Goal: Information Seeking & Learning: Learn about a topic

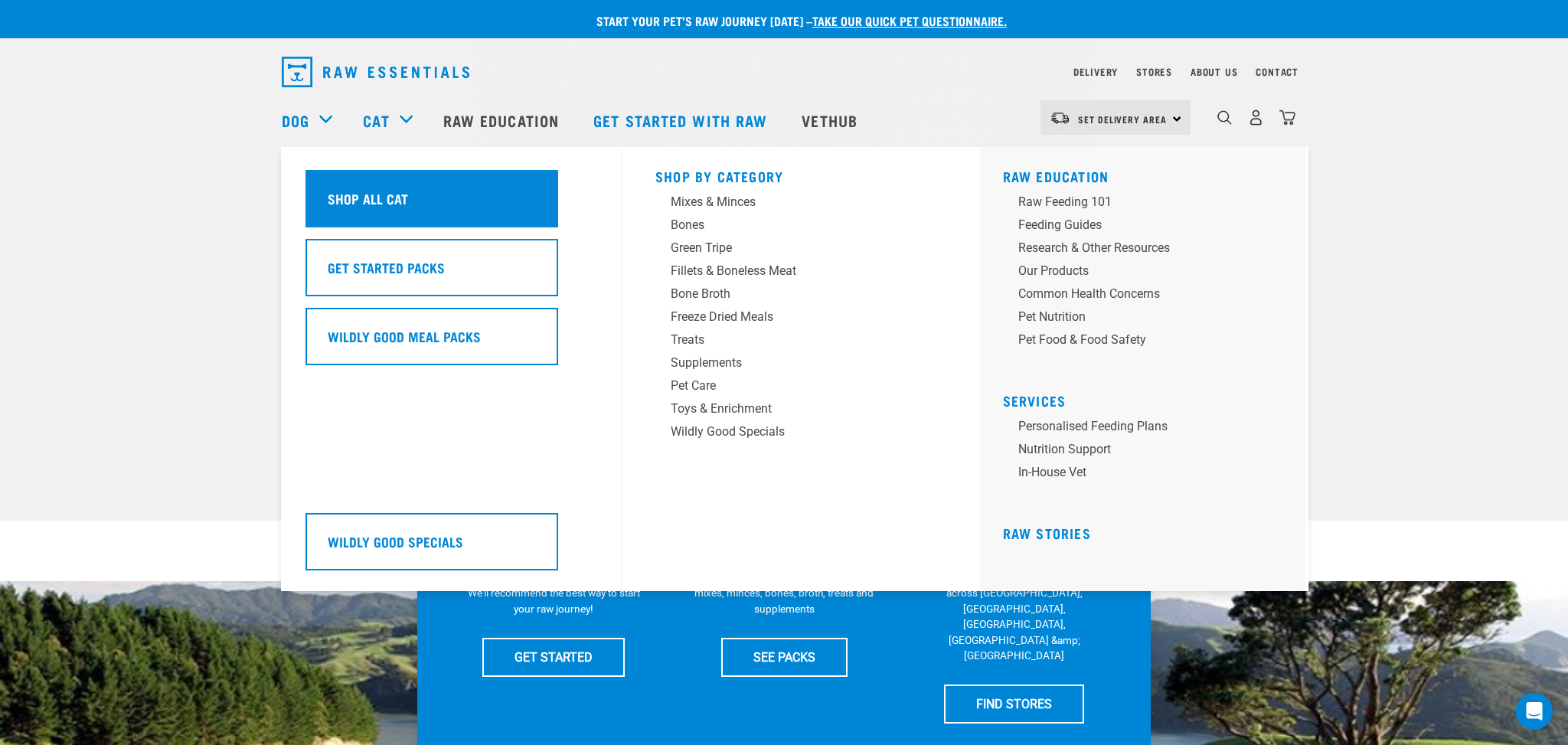
click at [398, 201] on h5 "Shop All Cat" at bounding box center [368, 198] width 80 height 20
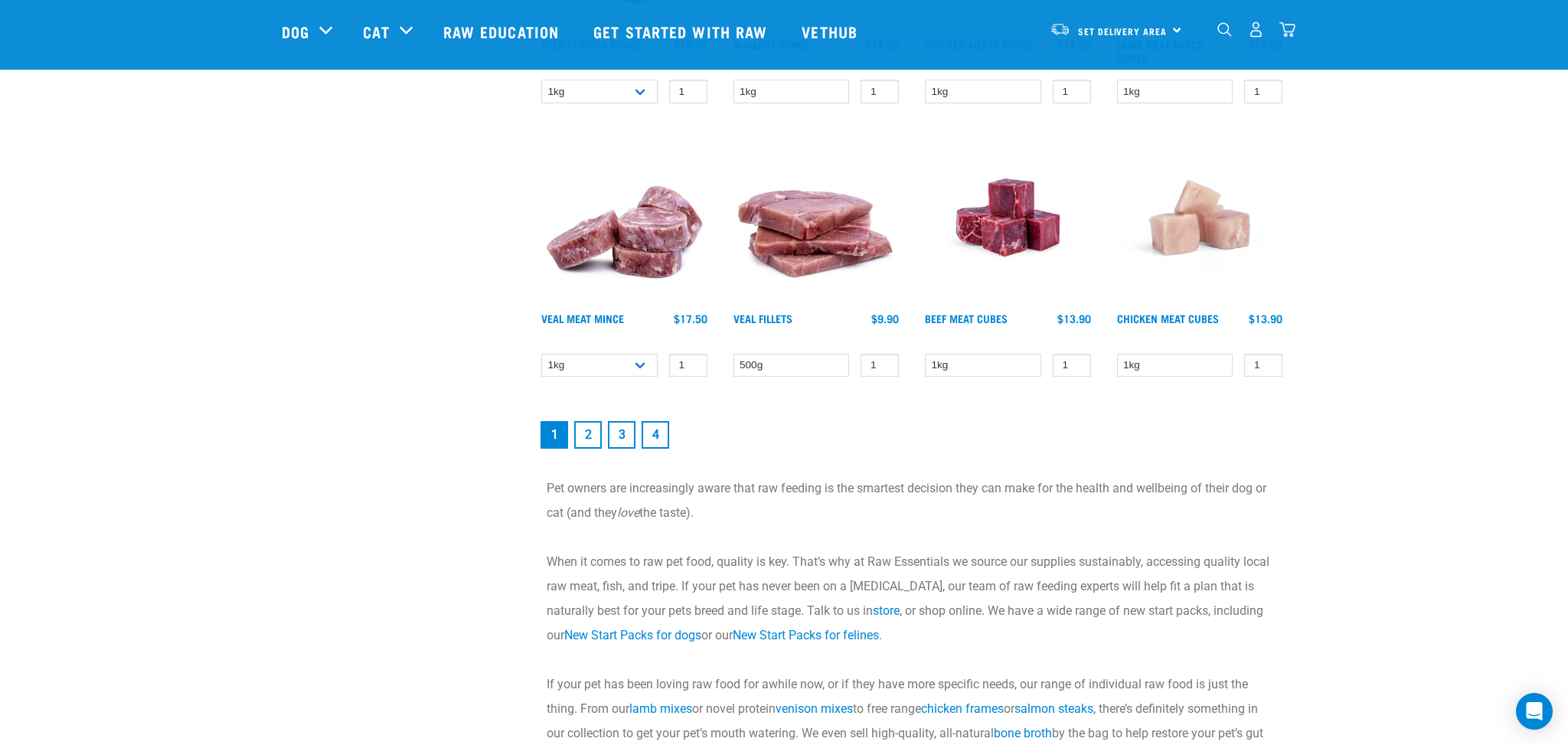
scroll to position [2104, 0]
click at [590, 437] on link "2" at bounding box center [588, 436] width 27 height 27
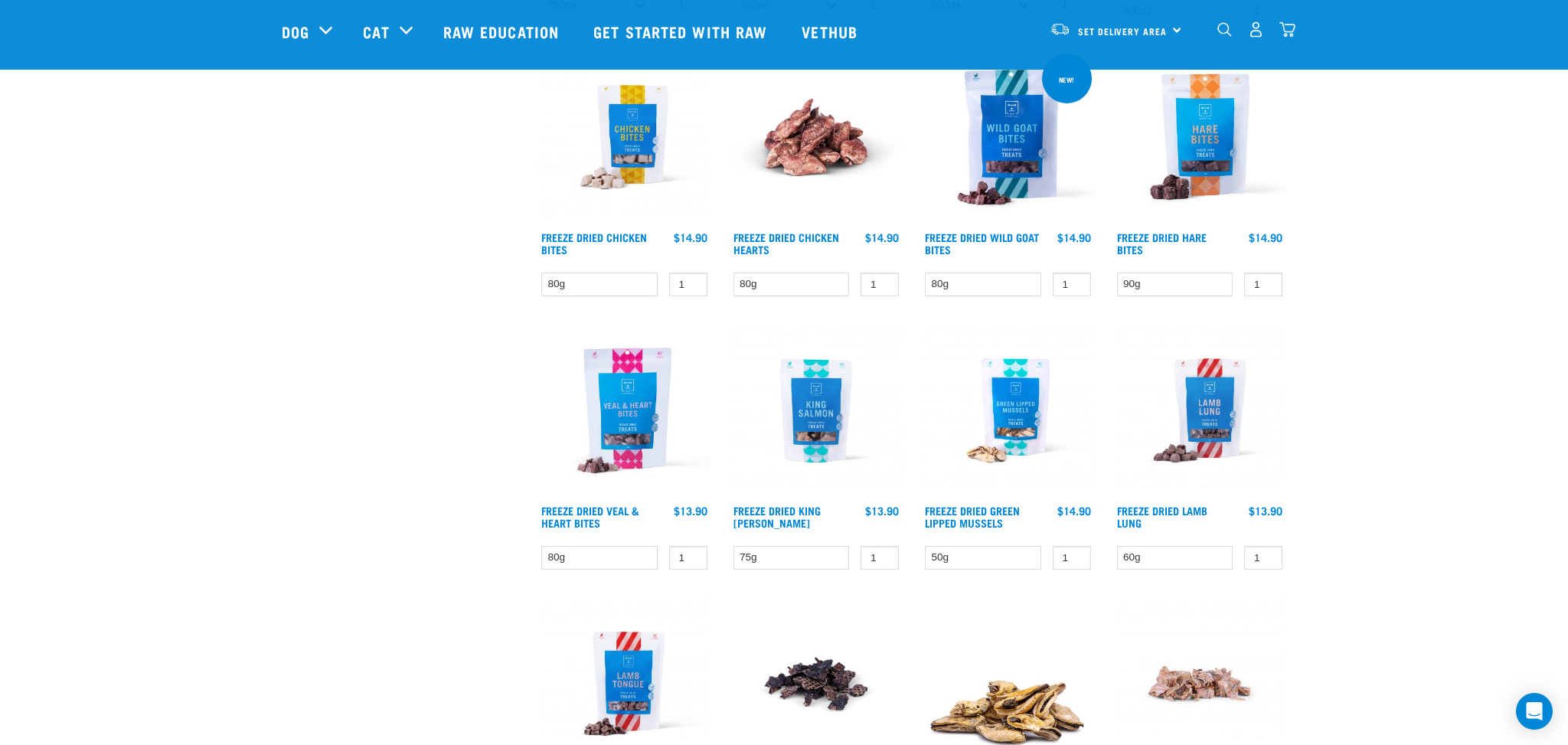
scroll to position [1277, 0]
click at [643, 161] on img at bounding box center [624, 138] width 174 height 174
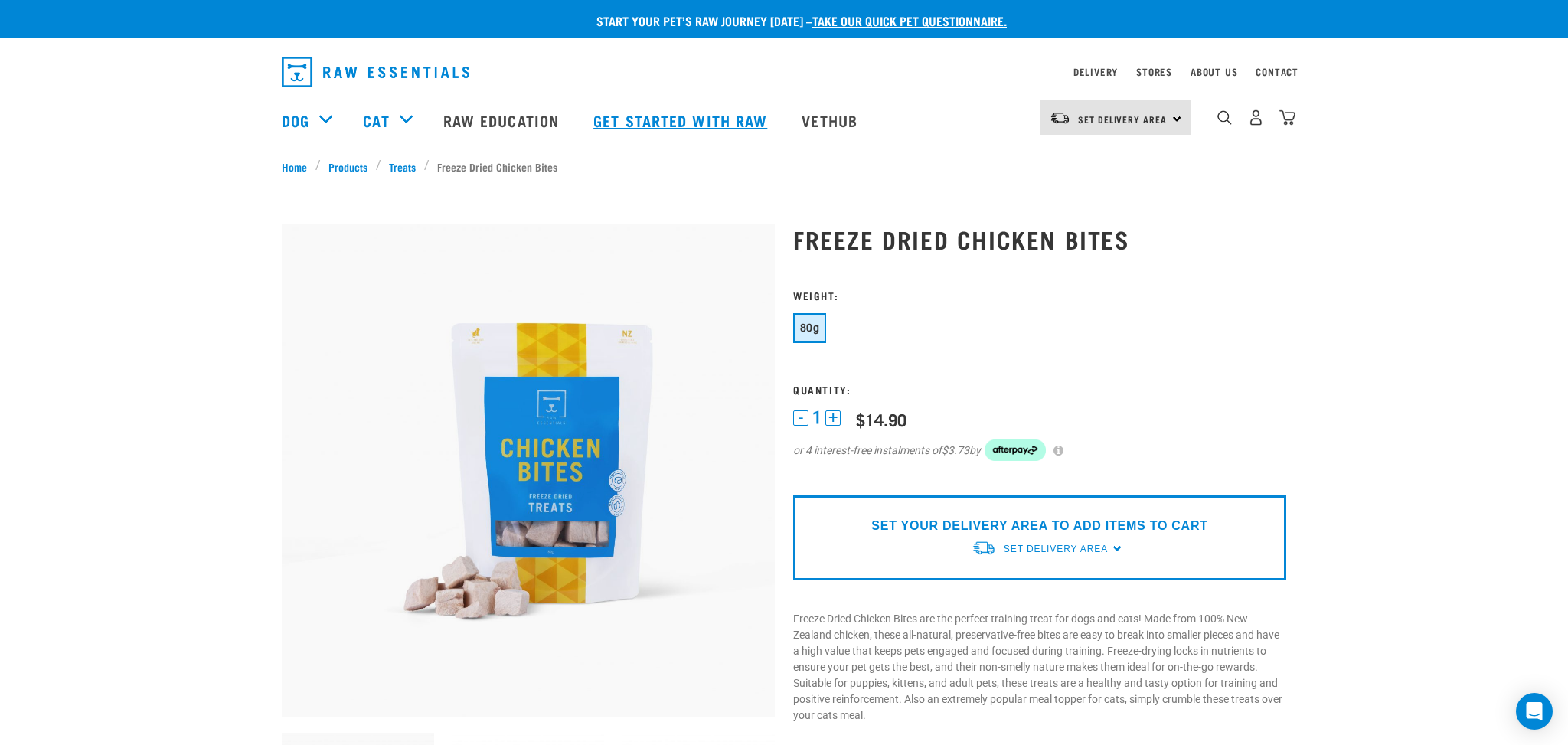
click at [682, 119] on link "Get started with Raw" at bounding box center [682, 120] width 208 height 61
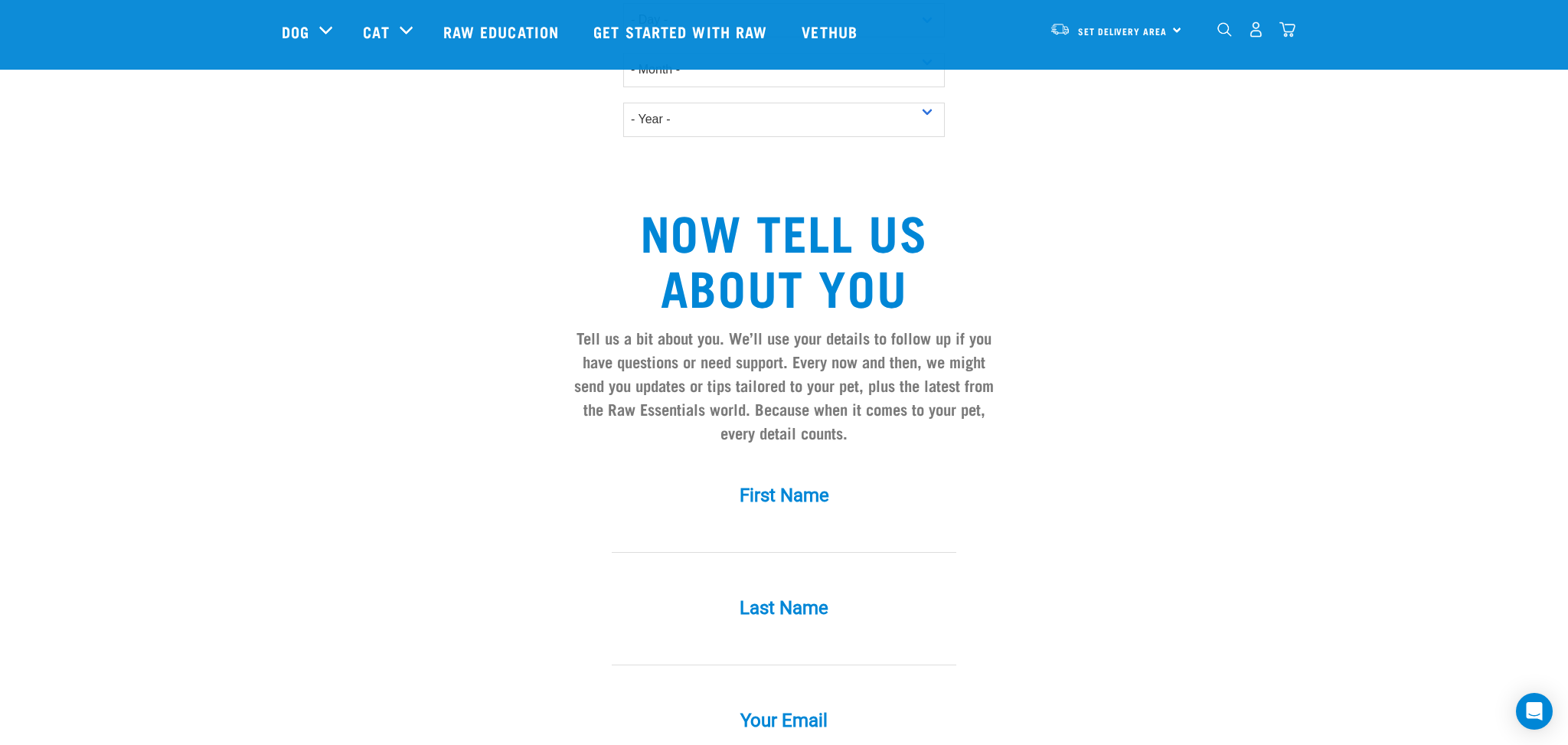
scroll to position [1068, 0]
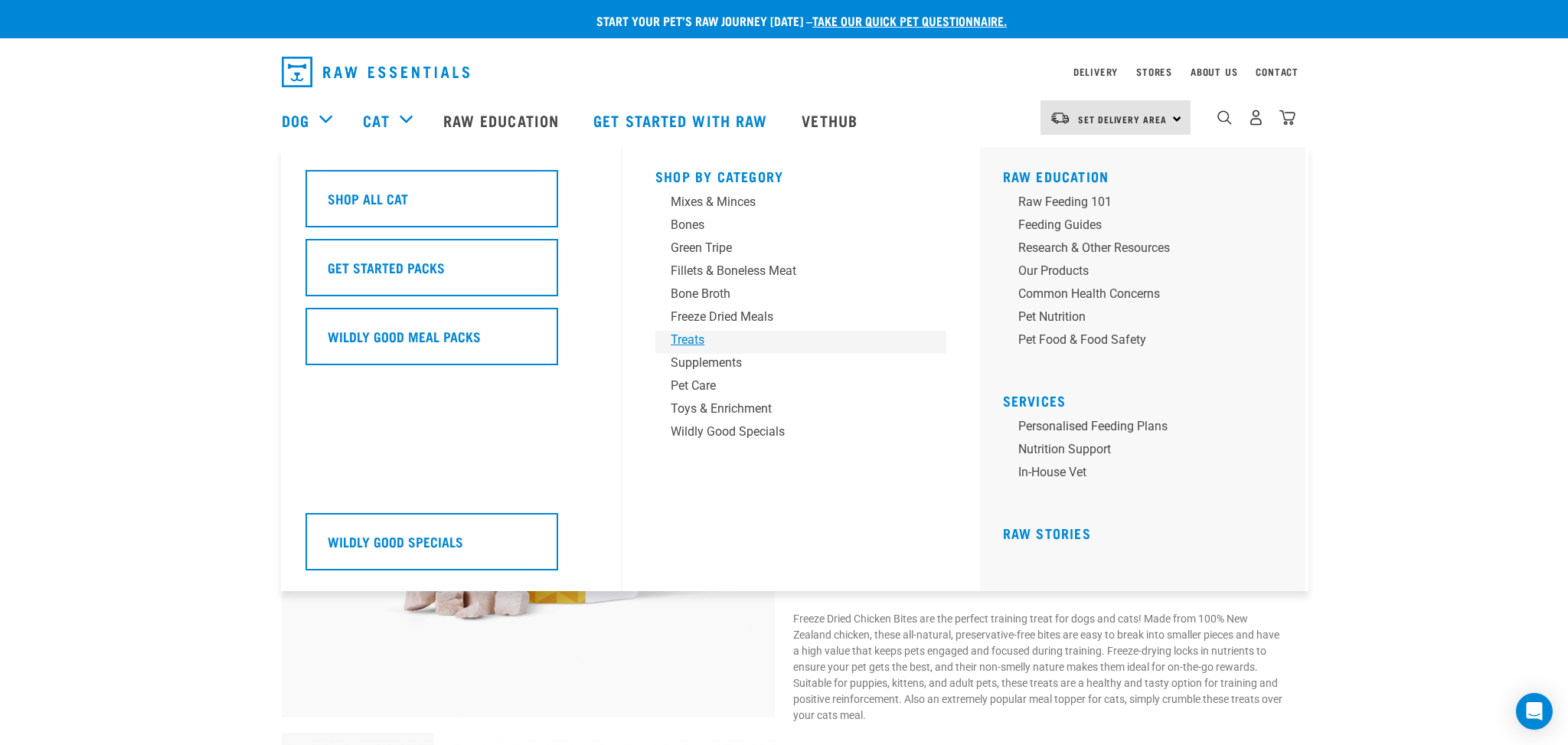
click at [695, 339] on div "Treats" at bounding box center [790, 340] width 239 height 18
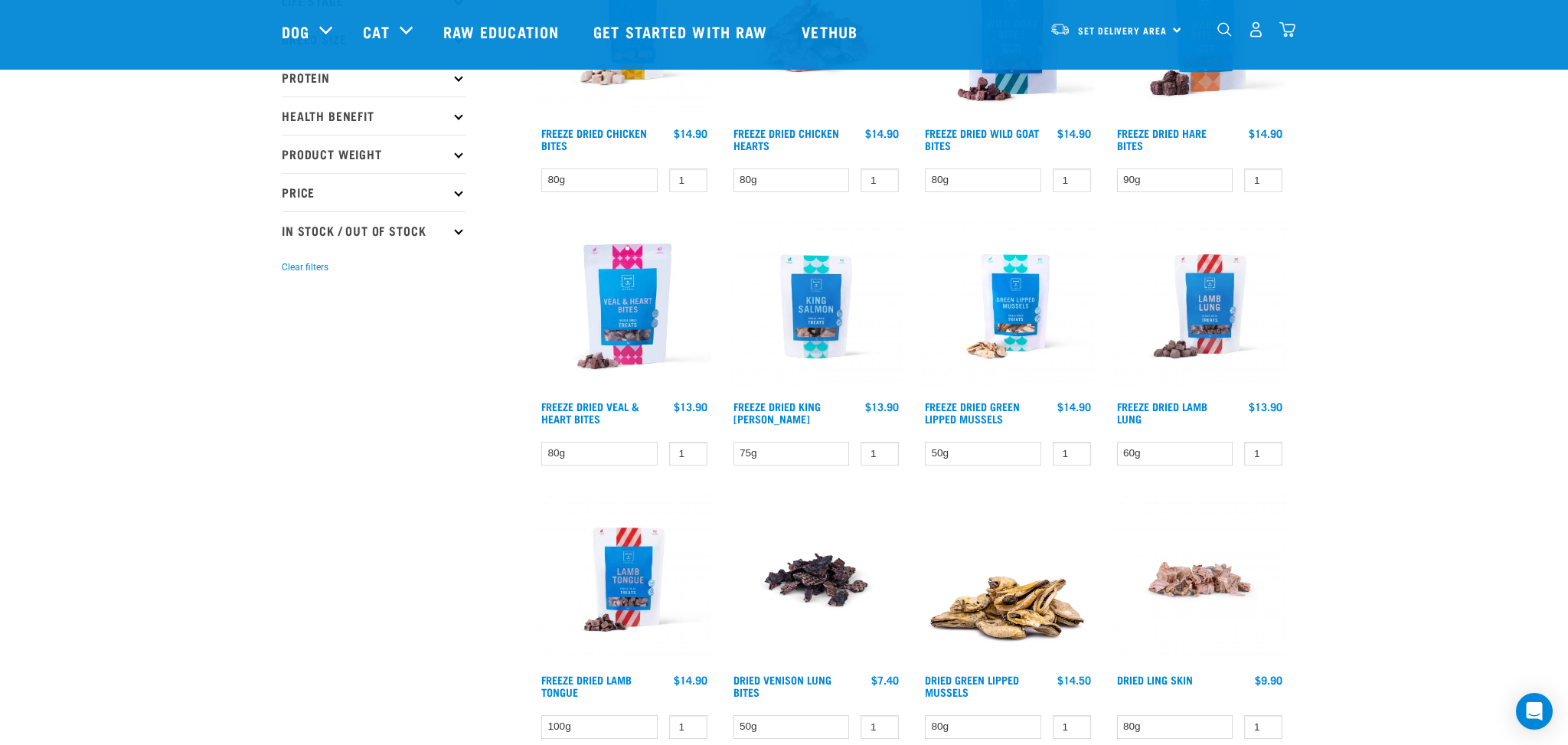
scroll to position [283, 0]
click at [819, 304] on img at bounding box center [816, 306] width 174 height 174
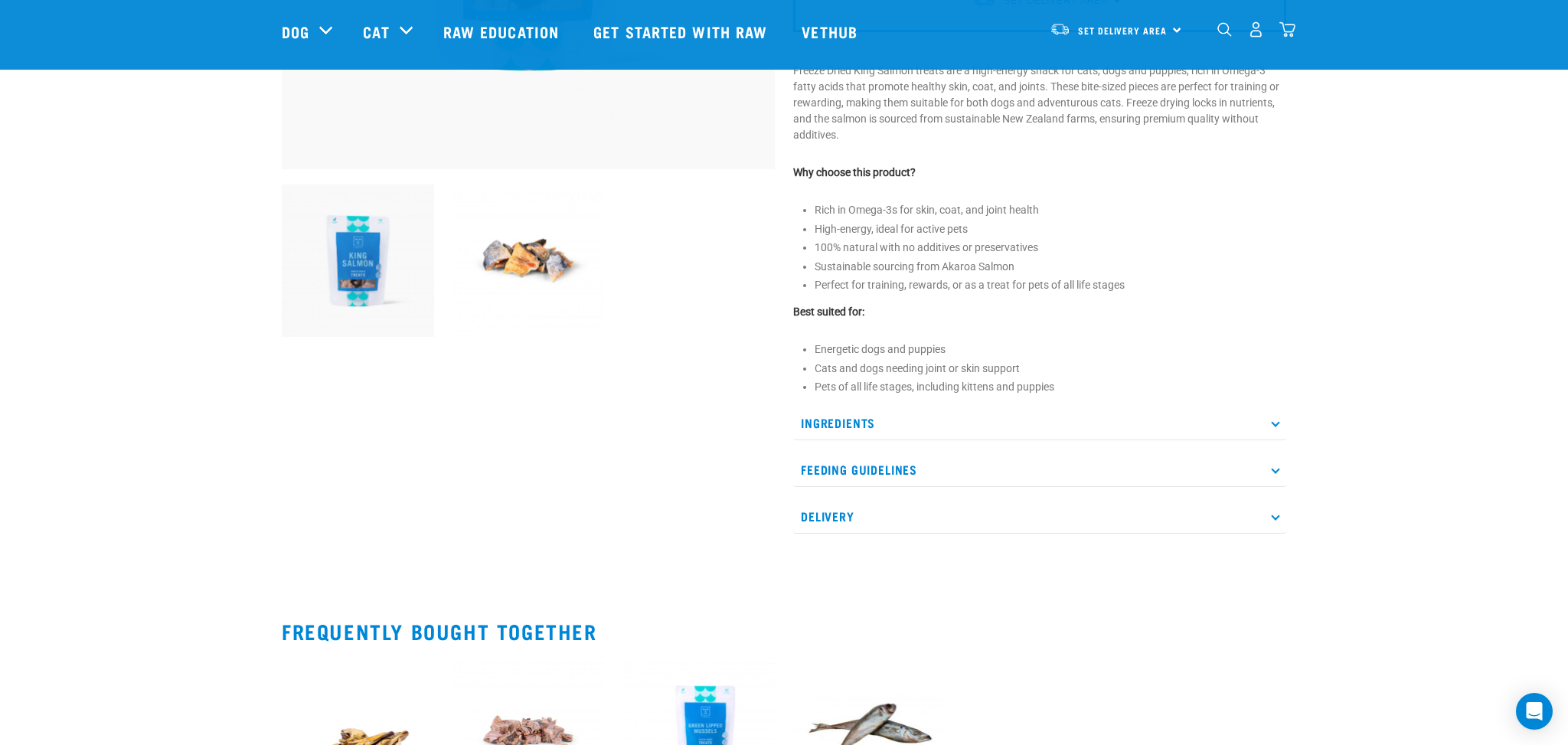
scroll to position [437, 0]
click at [927, 468] on p "Feeding Guidelines" at bounding box center [1039, 468] width 493 height 34
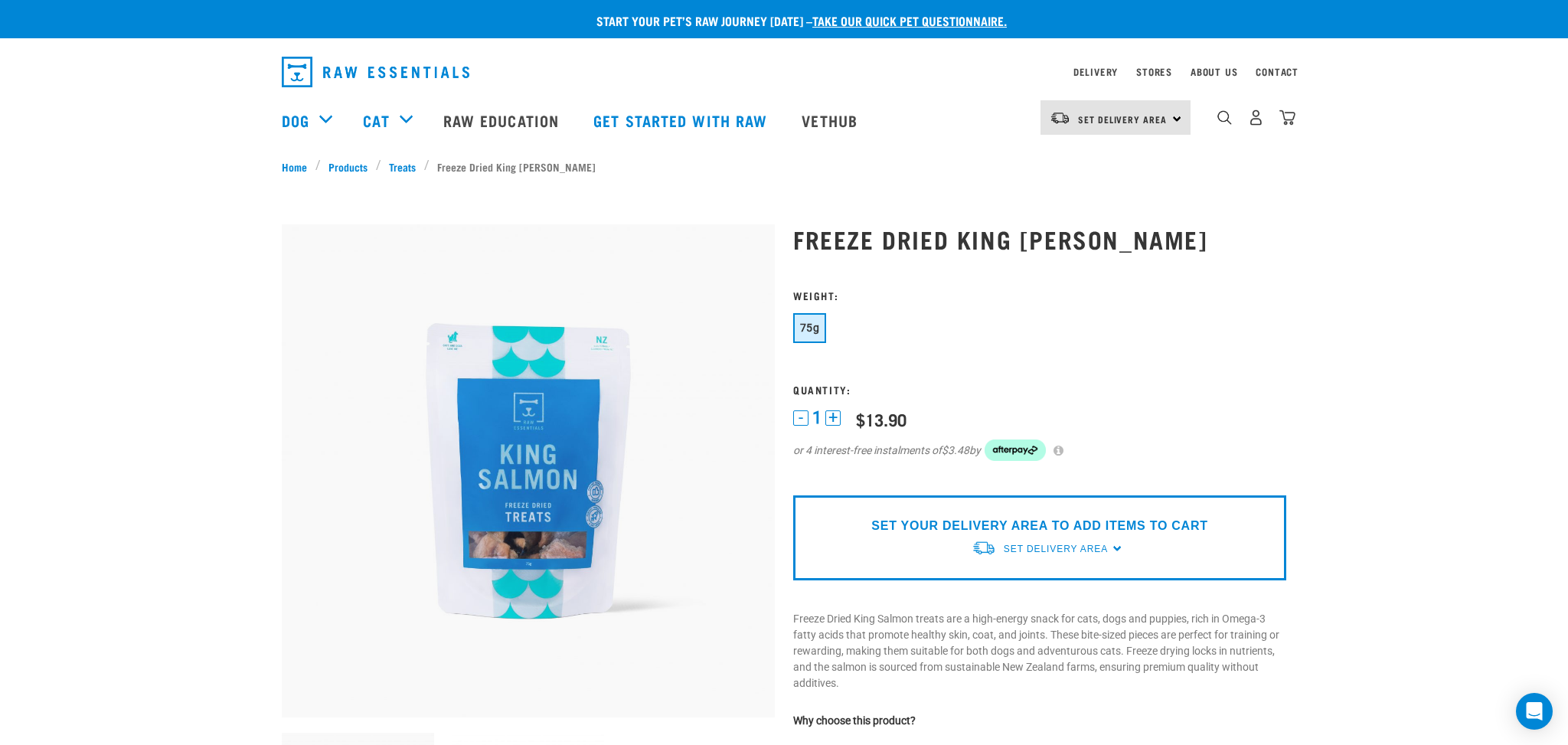
scroll to position [0, 0]
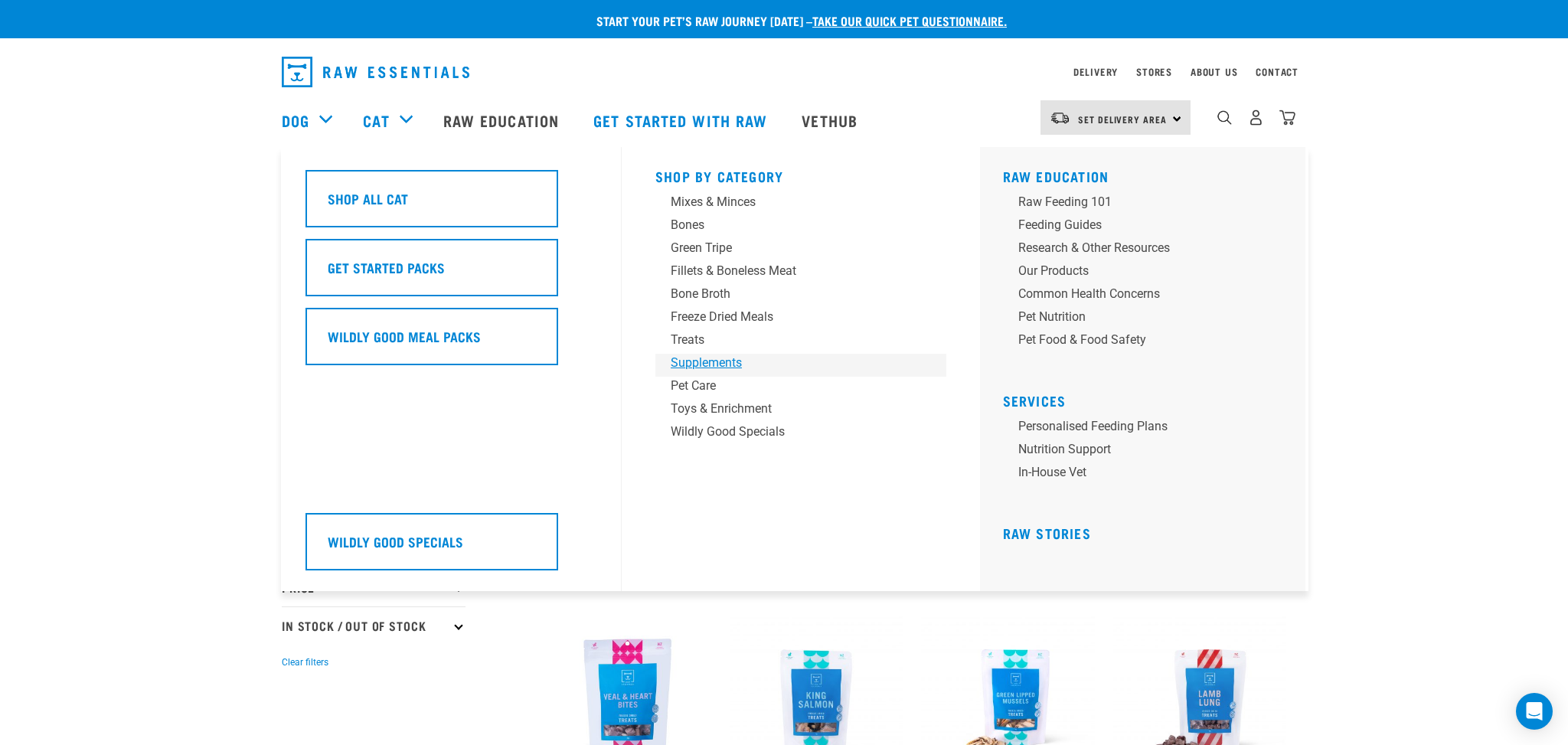
click at [732, 366] on div "Supplements" at bounding box center [790, 362] width 239 height 18
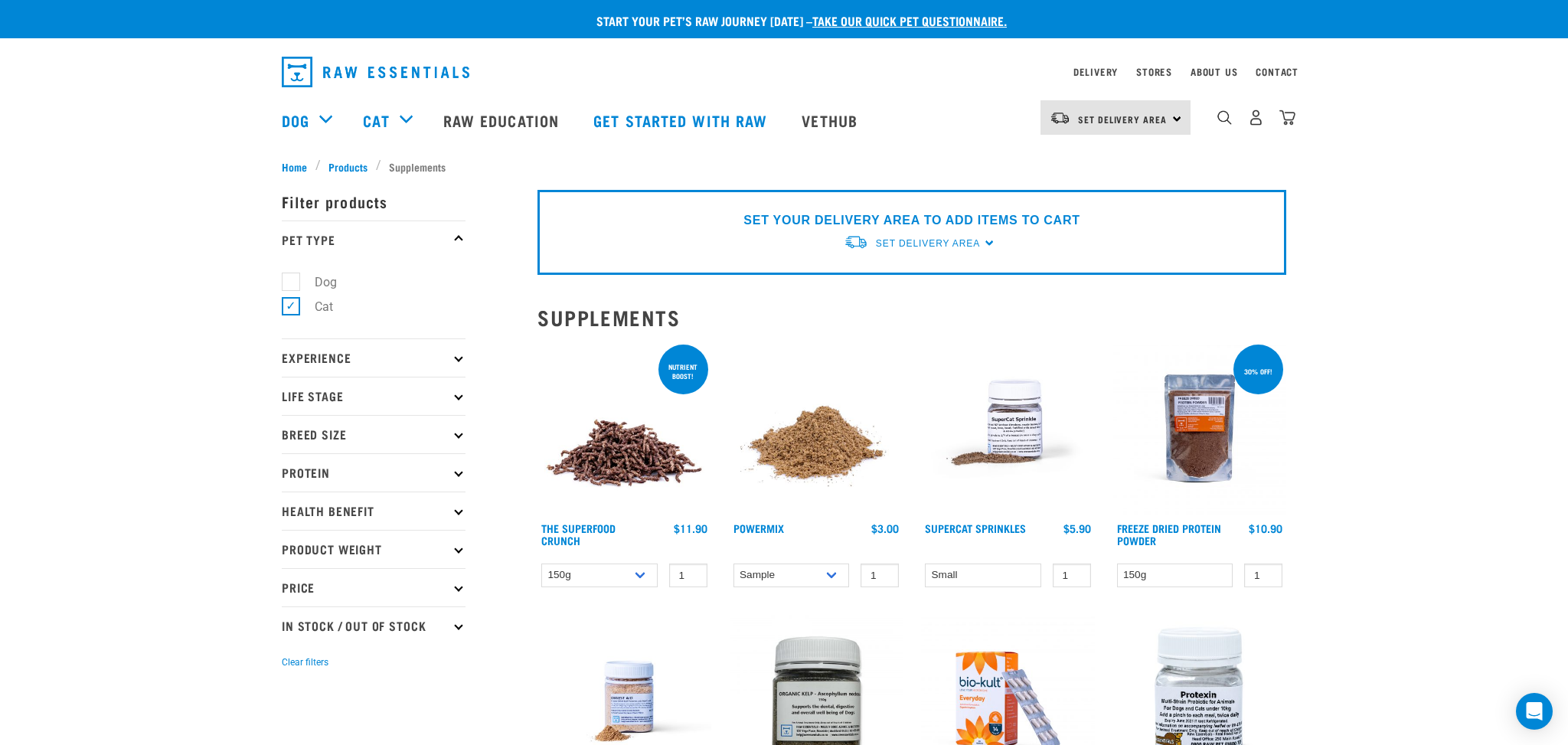
scroll to position [1, 0]
click at [1002, 427] on img at bounding box center [1007, 427] width 174 height 174
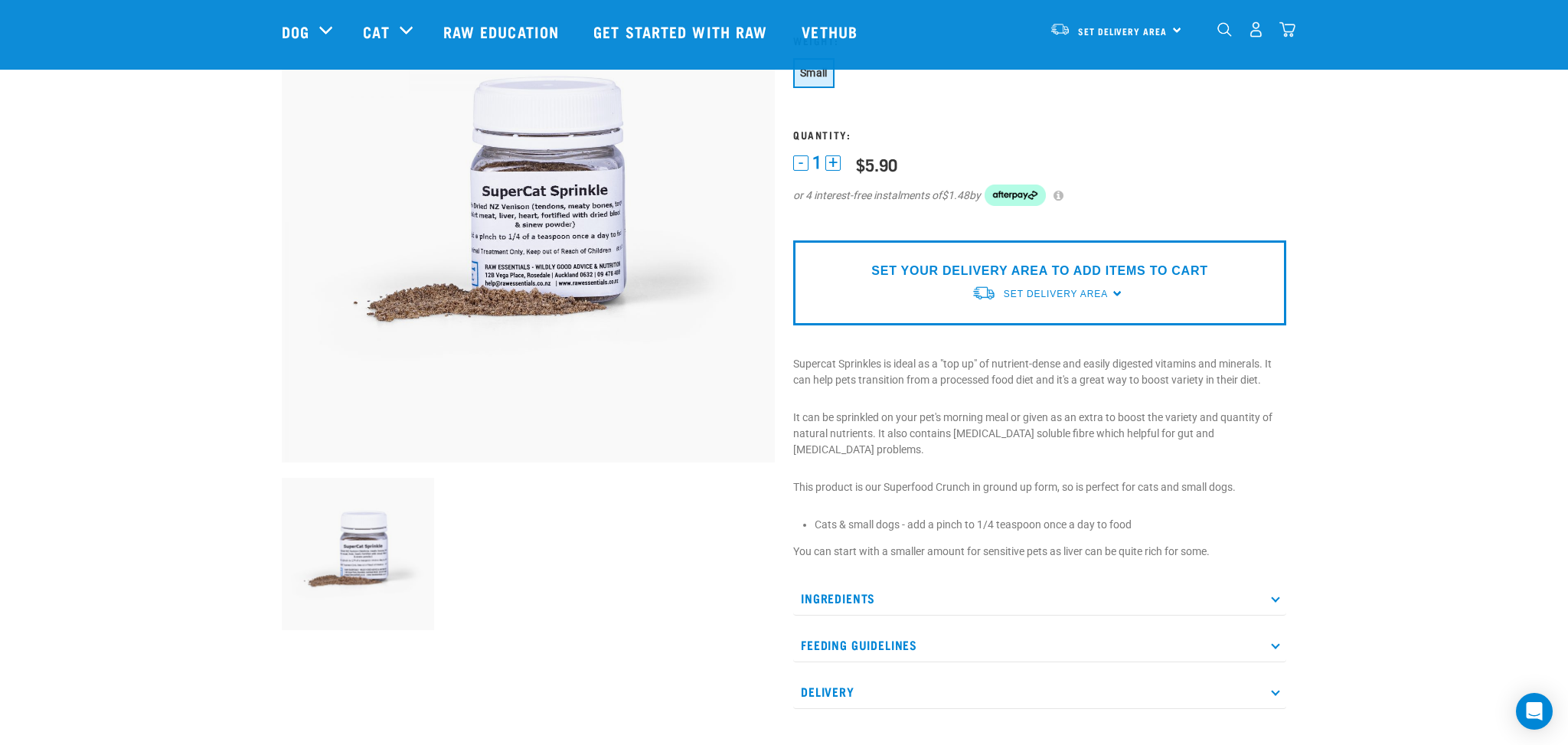
scroll to position [147, 0]
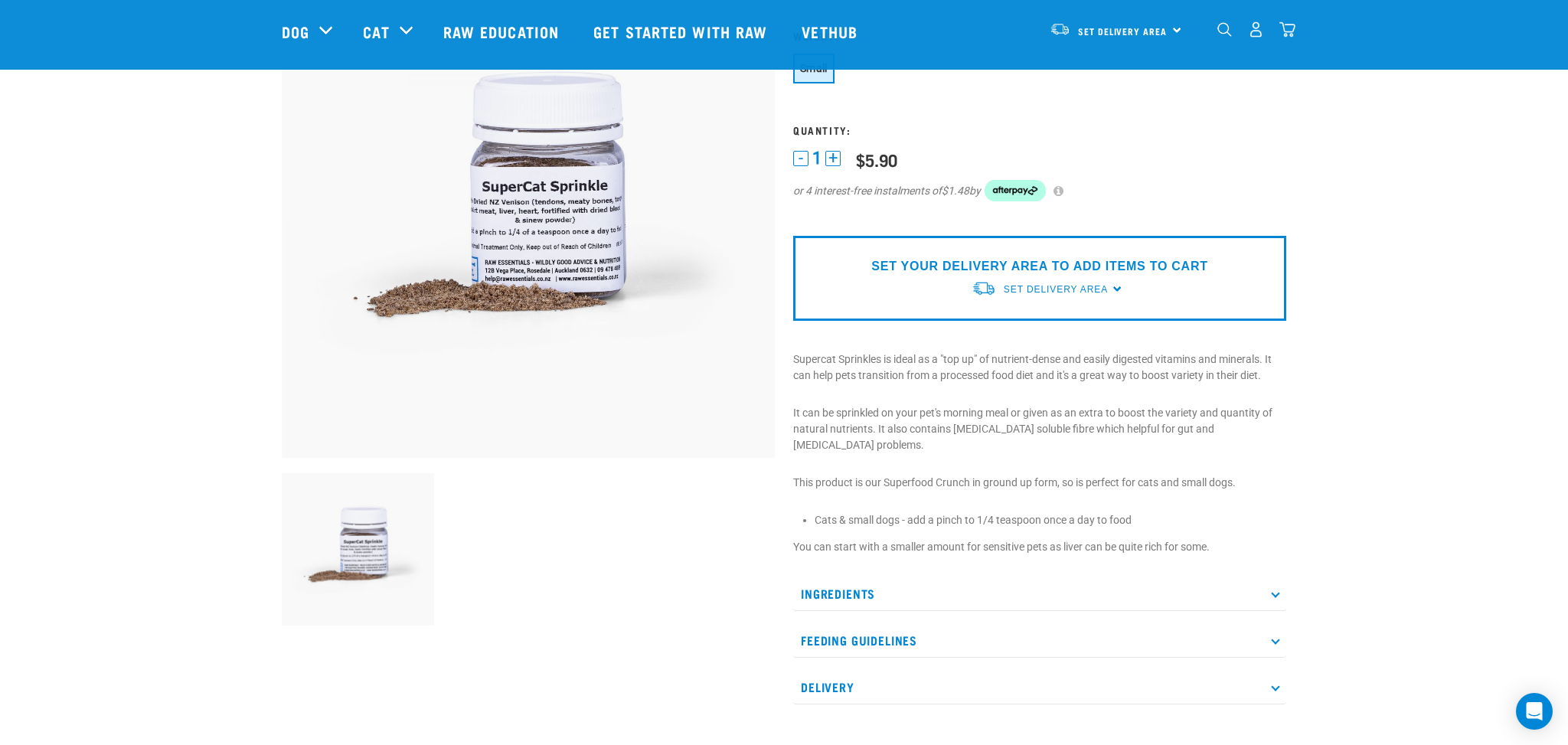
click at [878, 623] on p "Feeding Guidelines" at bounding box center [1039, 640] width 493 height 34
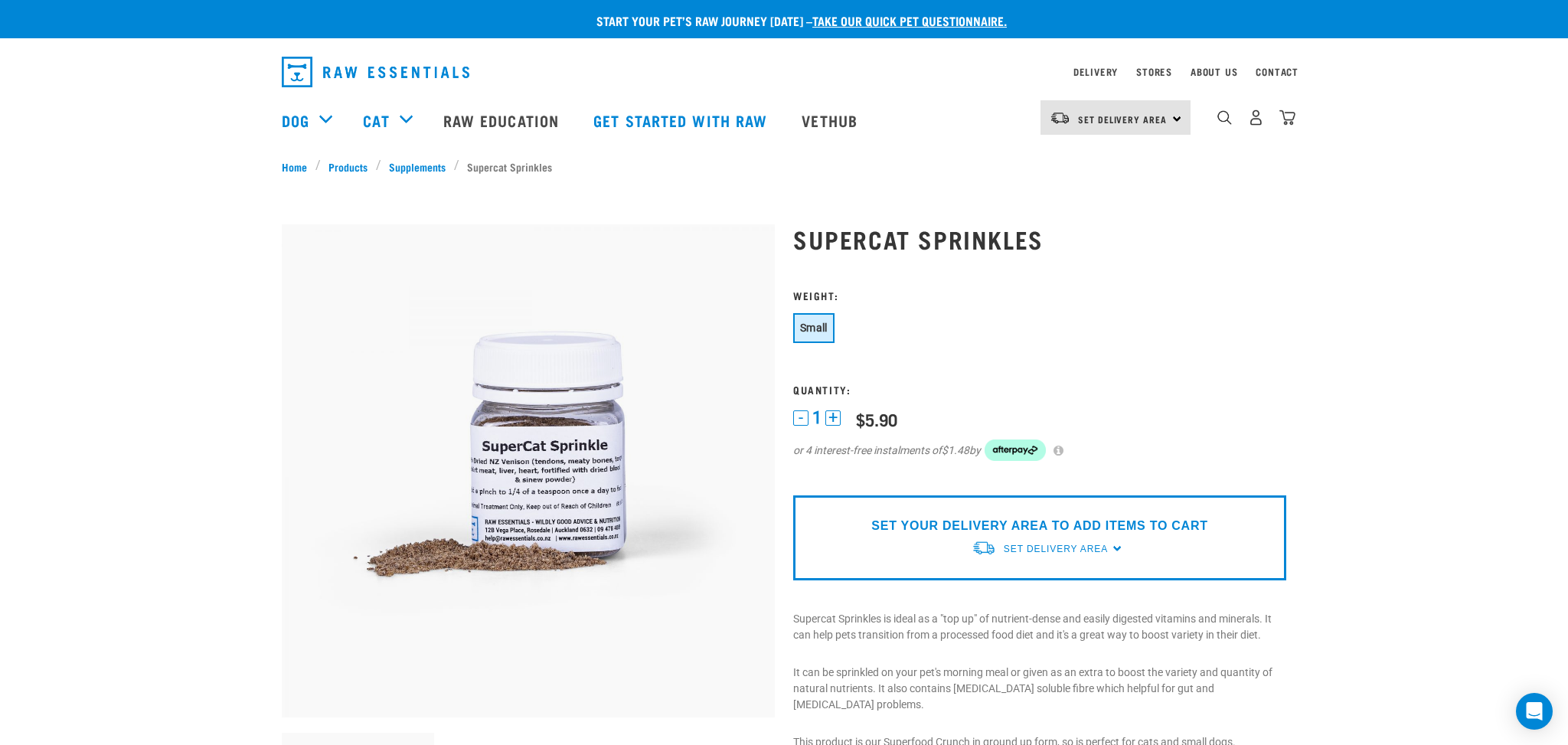
scroll to position [0, 0]
click at [412, 167] on link "Supplements" at bounding box center [417, 167] width 73 height 16
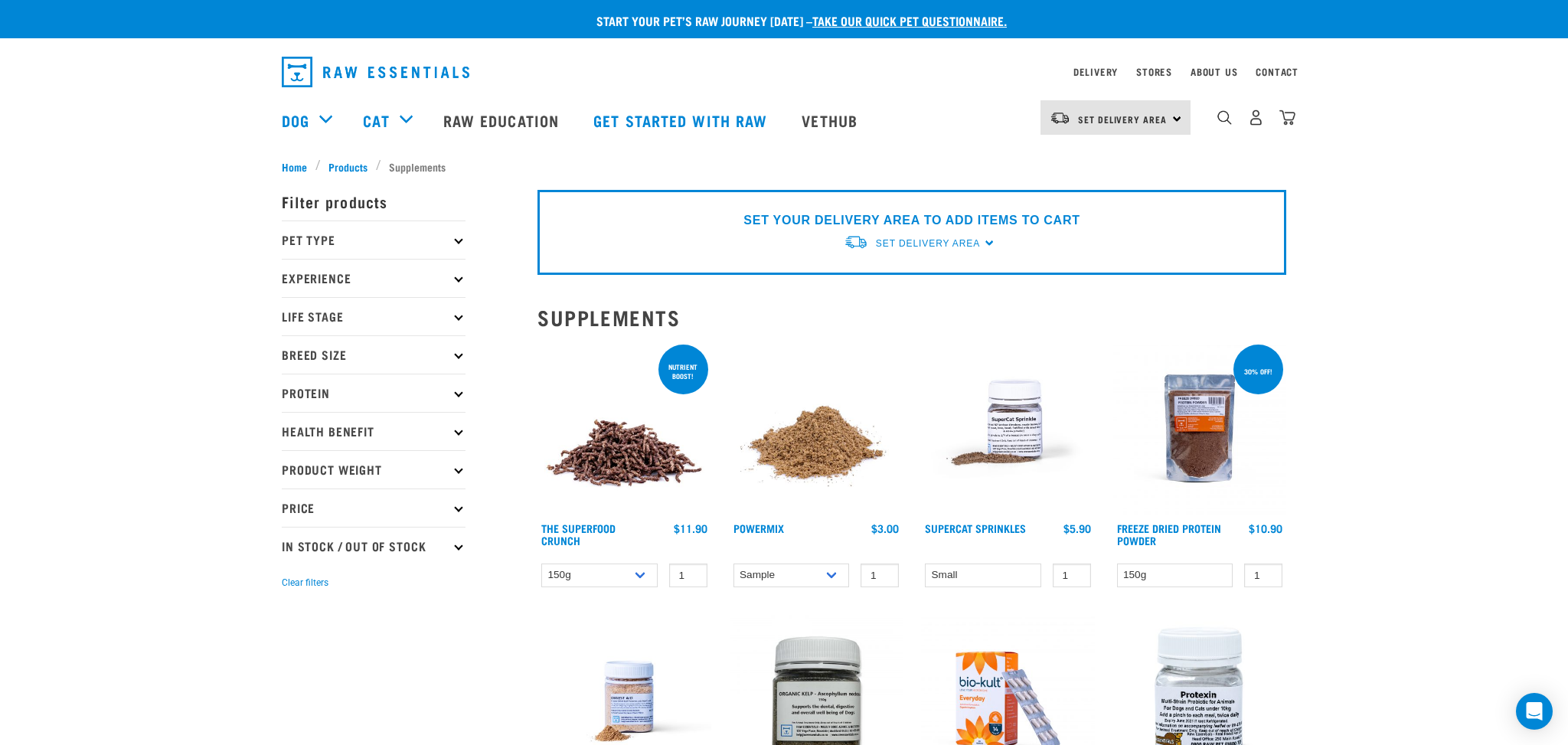
click at [853, 459] on img at bounding box center [816, 428] width 174 height 174
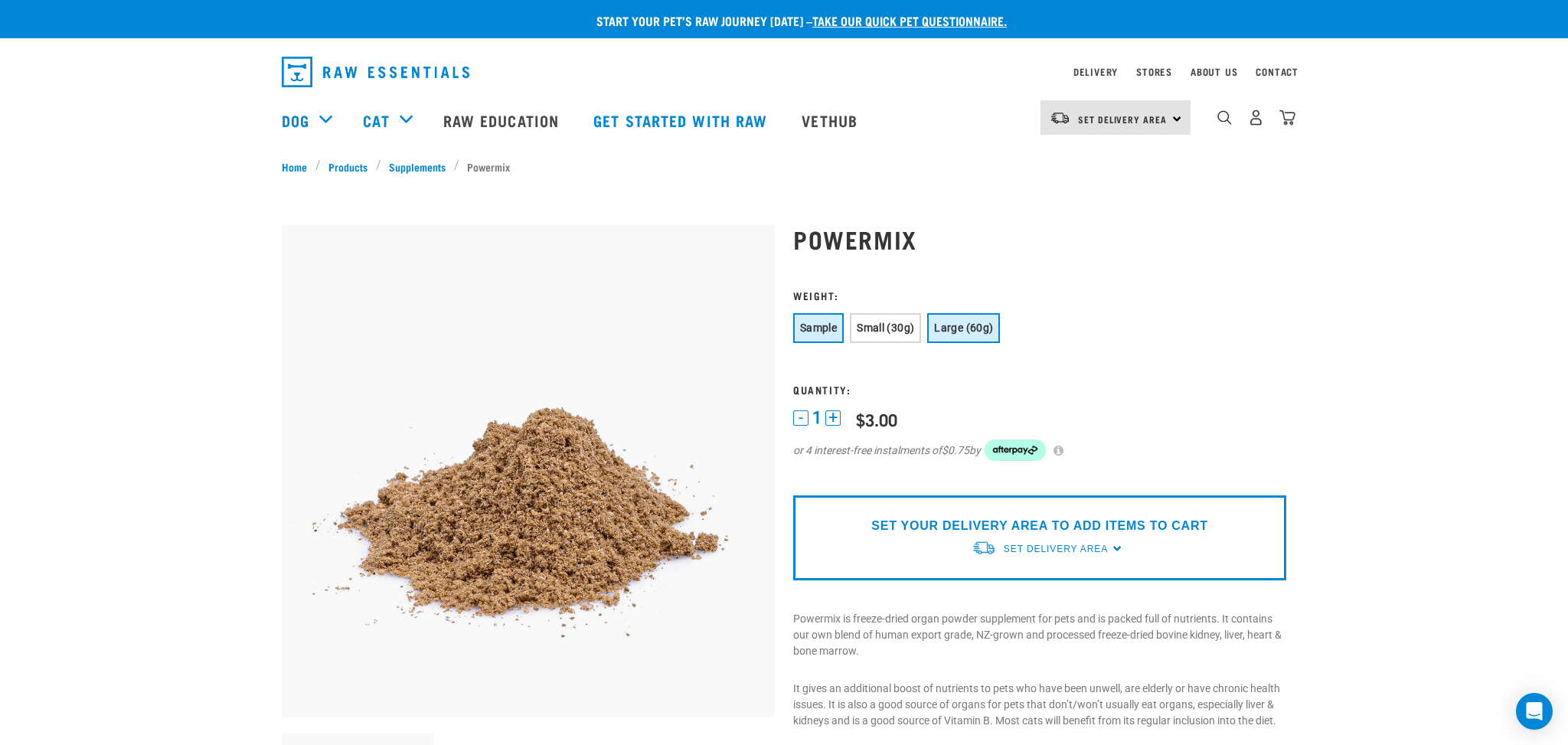
click at [968, 322] on span "Large (60g)" at bounding box center [964, 327] width 59 height 12
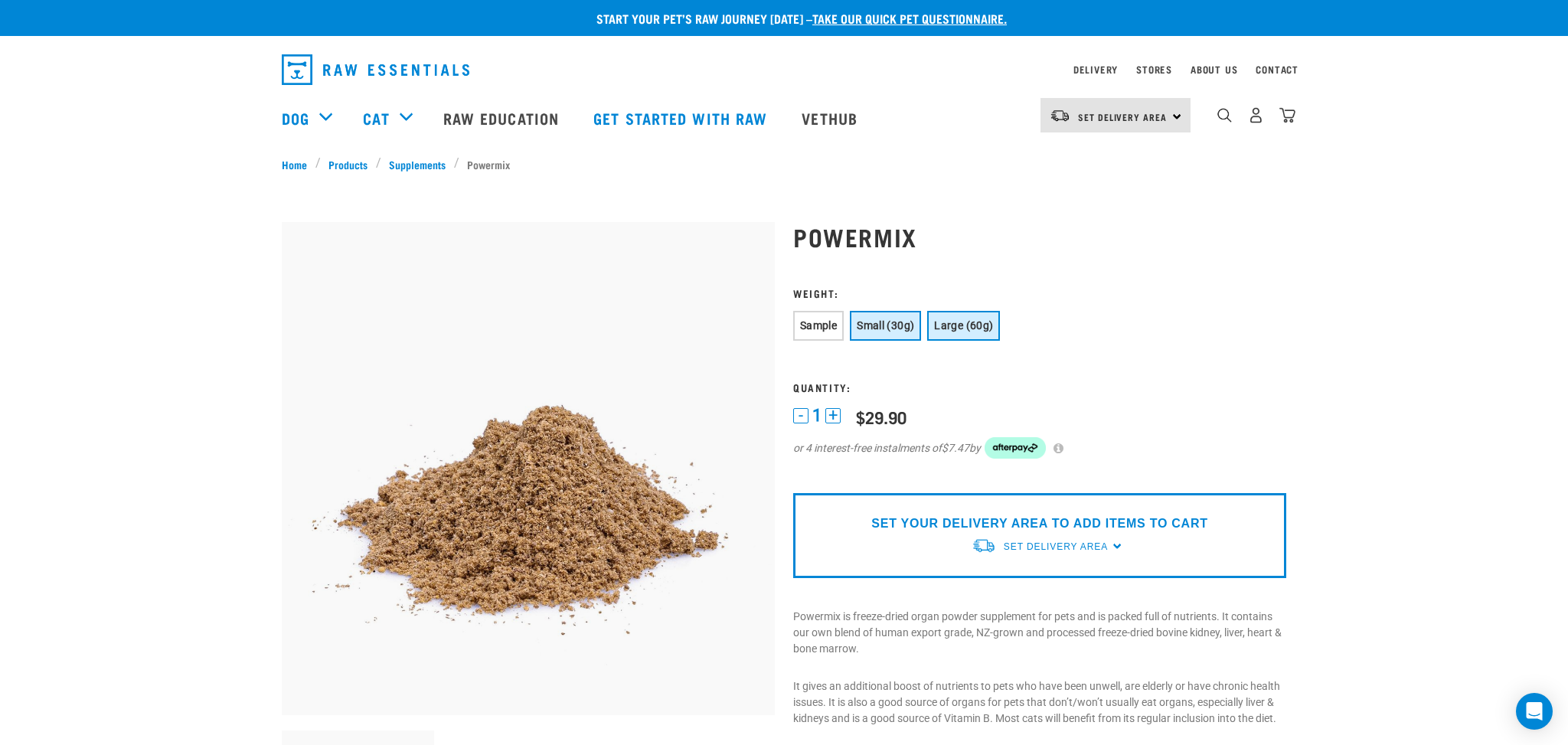
click at [888, 328] on span "Small (30g)" at bounding box center [885, 324] width 58 height 12
click at [807, 325] on span "Sample" at bounding box center [818, 324] width 37 height 12
click at [877, 320] on span "Small (30g)" at bounding box center [885, 324] width 58 height 12
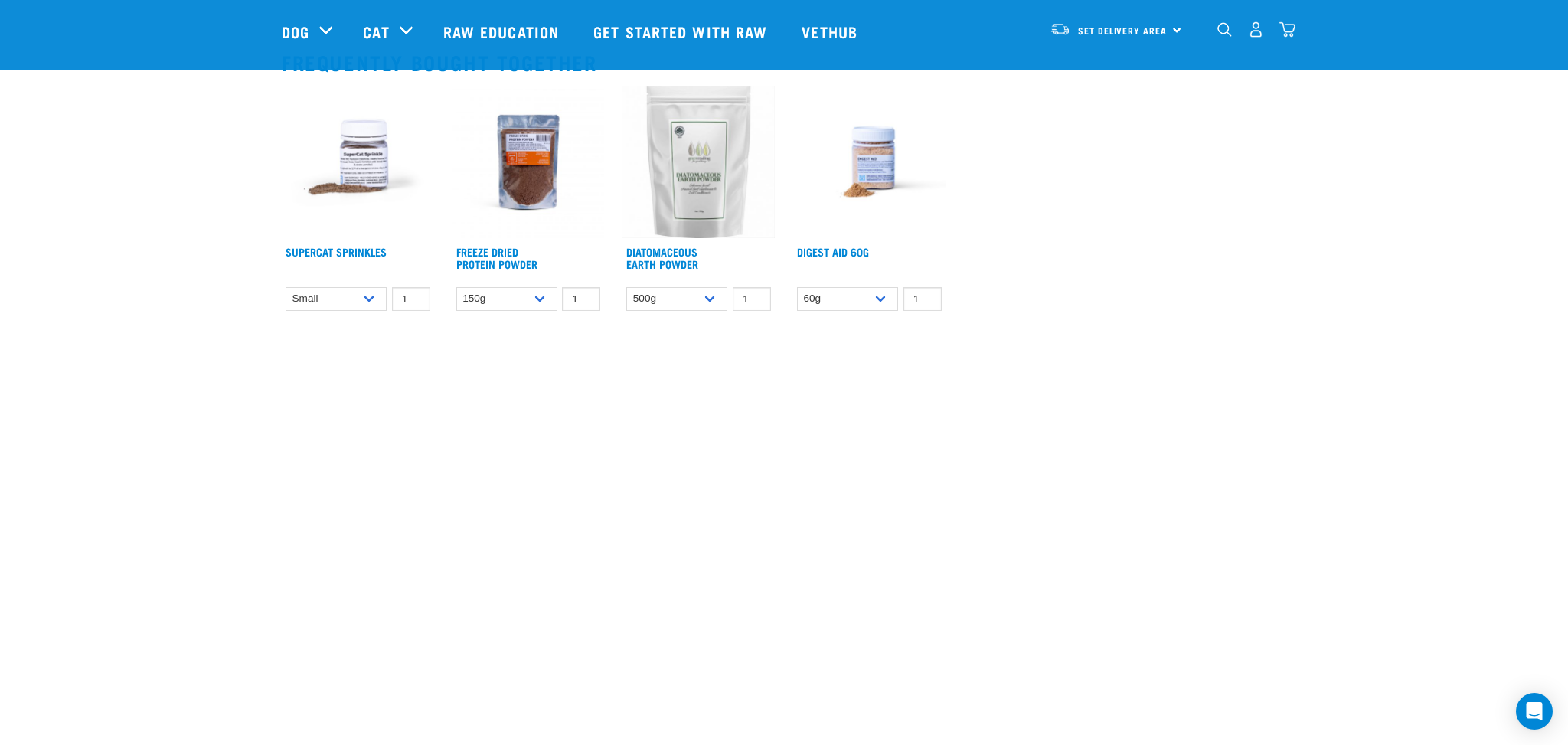
scroll to position [924, 0]
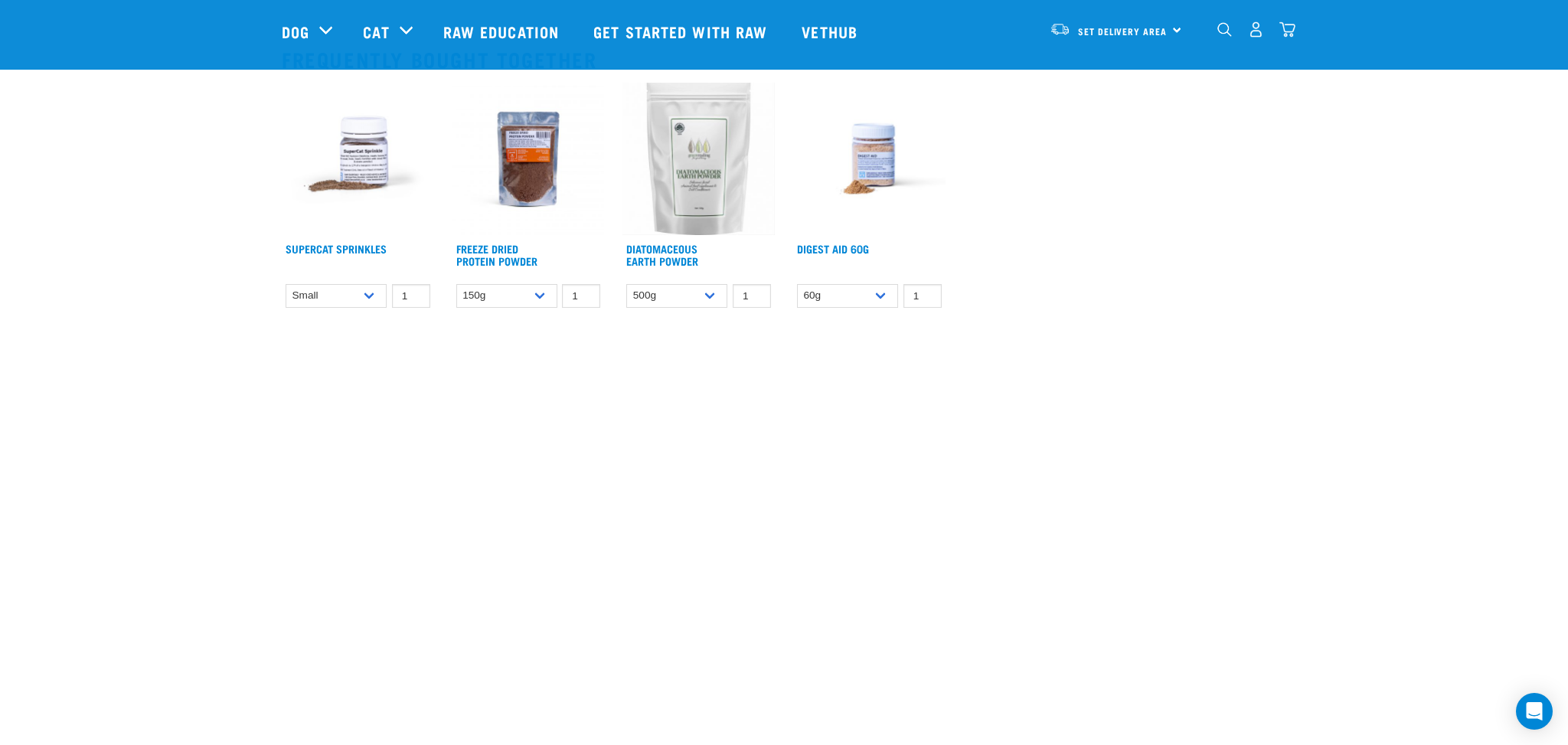
click at [868, 156] on img at bounding box center [869, 159] width 152 height 152
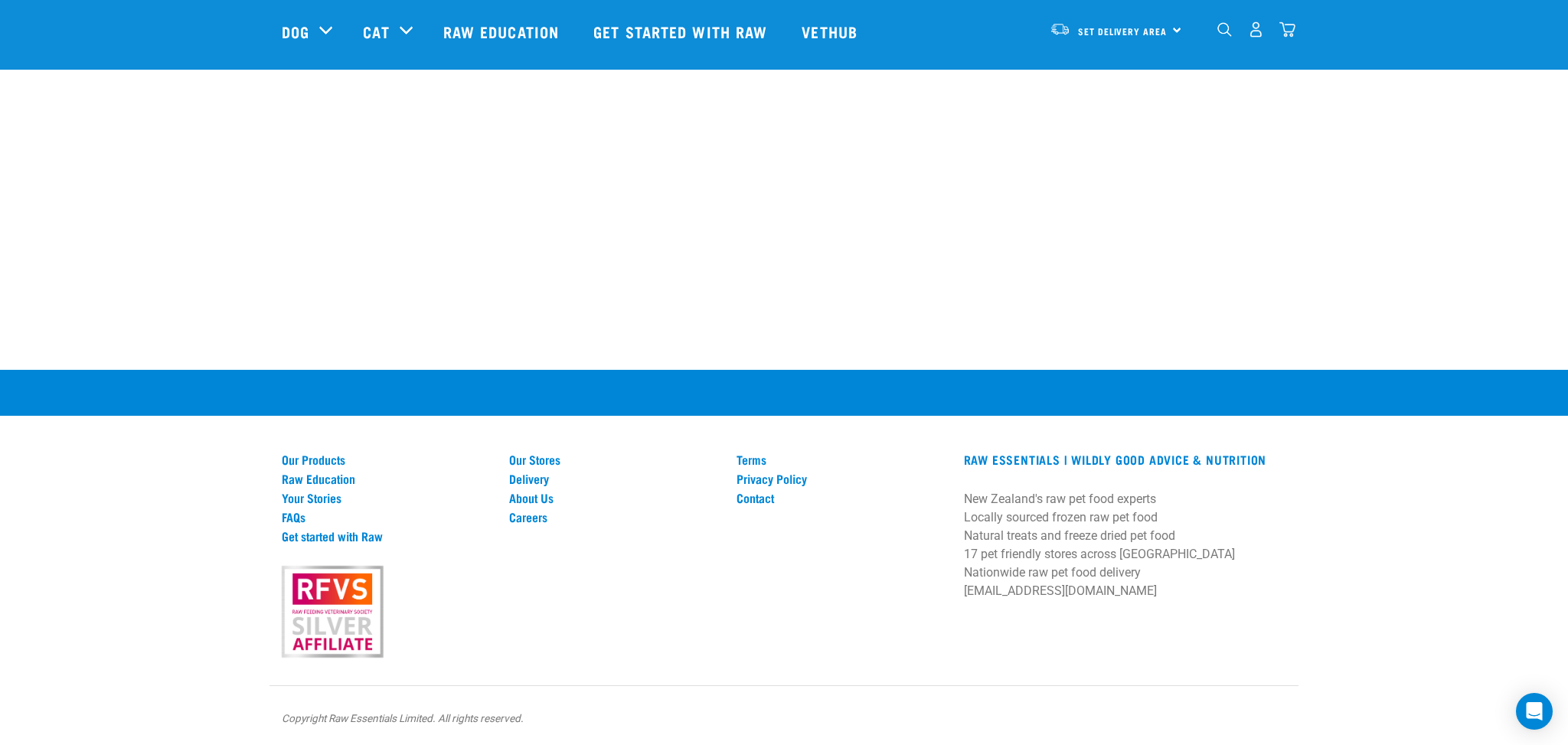
scroll to position [1425, 0]
